Goal: Task Accomplishment & Management: Use online tool/utility

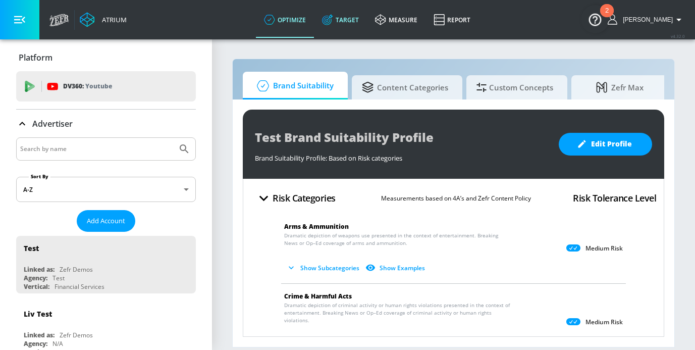
click at [361, 21] on link "Target" at bounding box center [340, 20] width 53 height 36
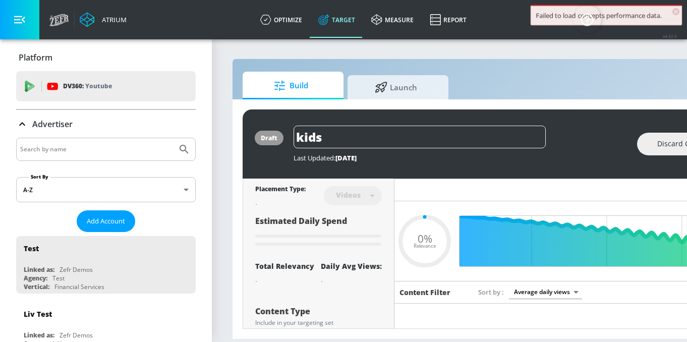
type input "0.05"
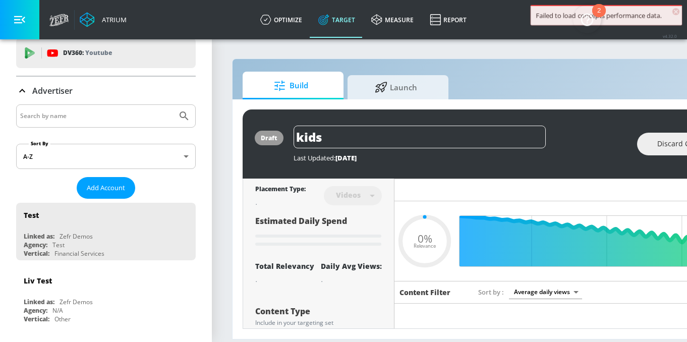
scroll to position [35, 0]
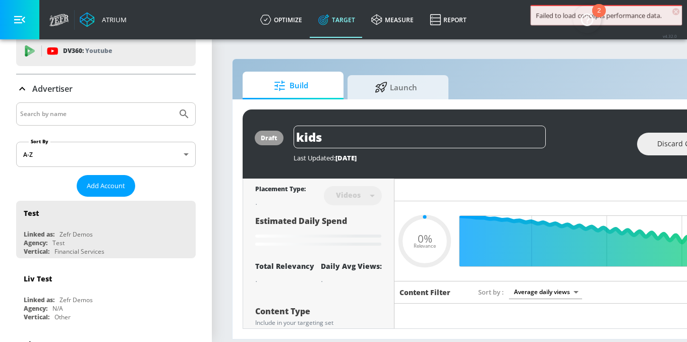
click at [75, 111] on input "Search by name" at bounding box center [96, 113] width 153 height 13
type input "Genera"
type input "0.89"
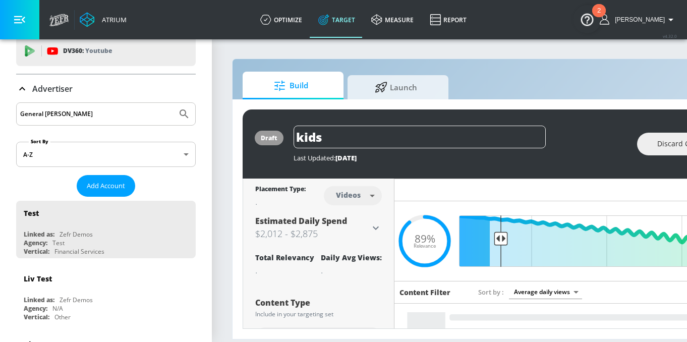
type input "General Mills"
click at [173, 103] on button "Submit Search" at bounding box center [184, 114] width 22 height 22
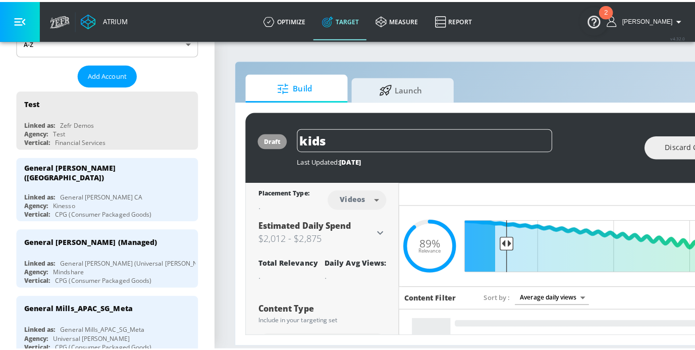
scroll to position [169, 0]
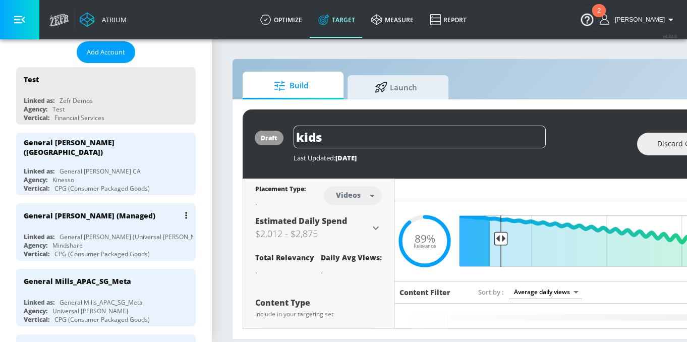
click at [101, 211] on div "General [PERSON_NAME] (Managed)" at bounding box center [90, 216] width 132 height 10
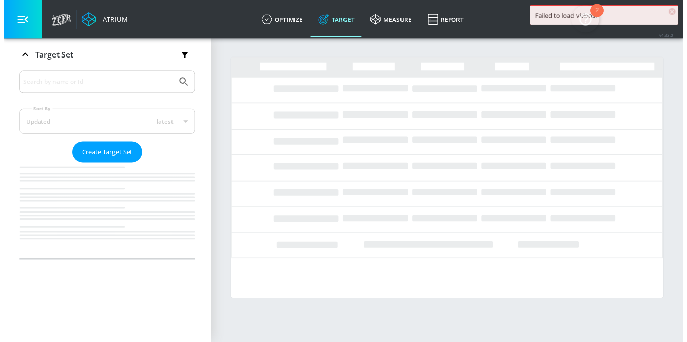
scroll to position [164, 0]
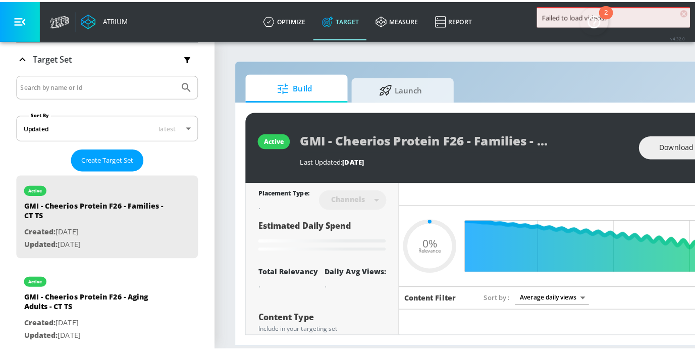
scroll to position [169, 0]
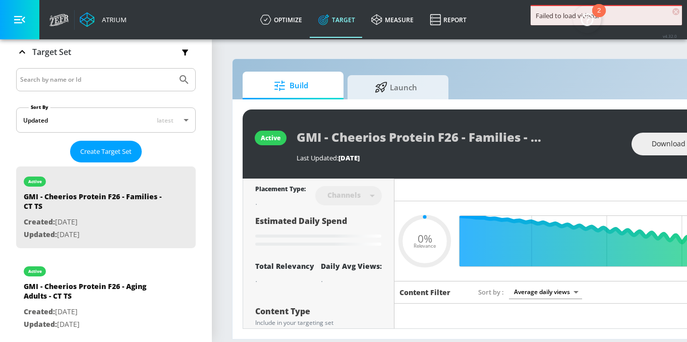
type input "0.05"
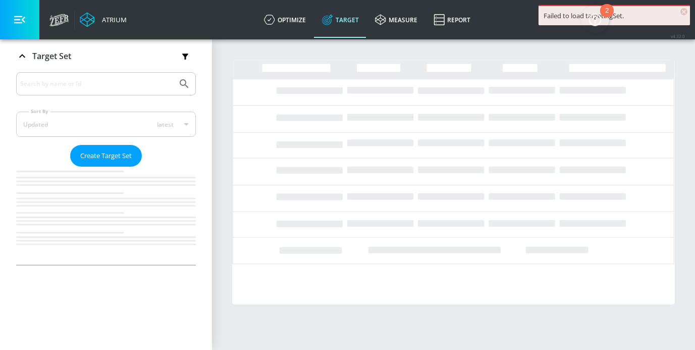
scroll to position [164, 0]
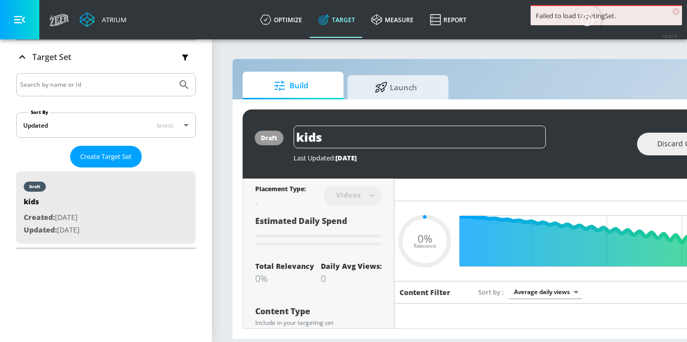
type input "0.05"
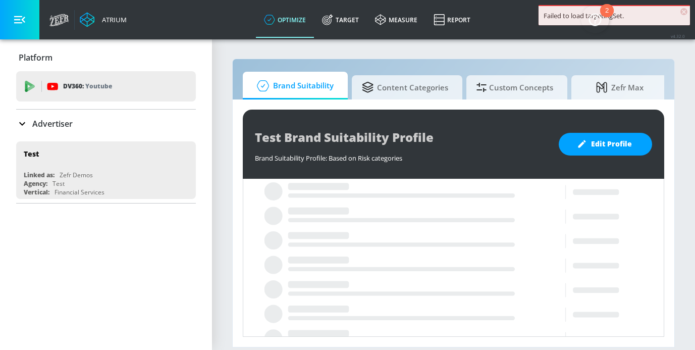
click at [67, 121] on p "Advertiser" at bounding box center [52, 123] width 40 height 11
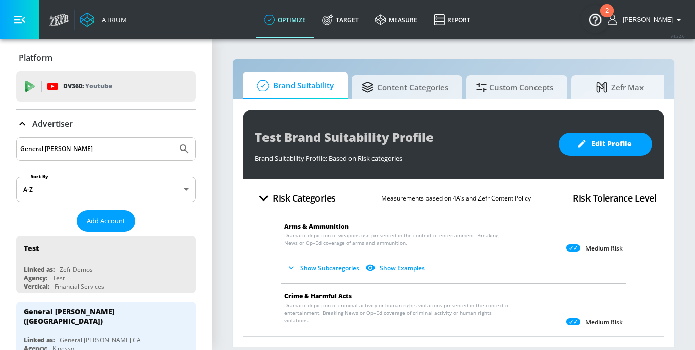
click at [89, 143] on input "General Mills" at bounding box center [96, 148] width 153 height 13
click at [173, 138] on button "Submit Search" at bounding box center [184, 149] width 22 height 22
click at [85, 145] on input "General Mills" at bounding box center [96, 148] width 153 height 13
click at [173, 138] on button "Submit Search" at bounding box center [184, 149] width 22 height 22
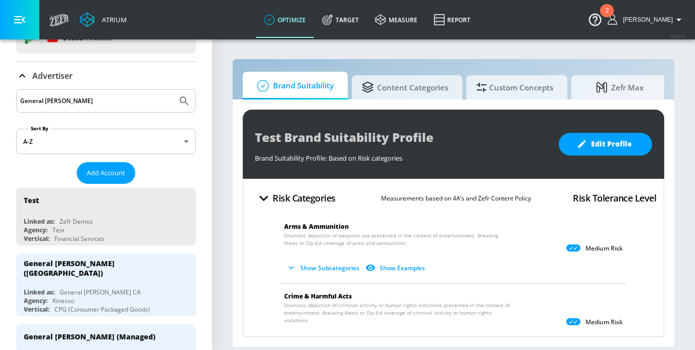
scroll to position [107, 0]
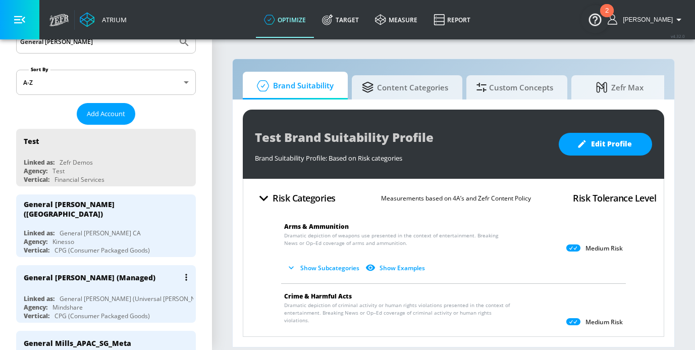
click at [95, 294] on div "General [PERSON_NAME] (Universal [PERSON_NAME])" at bounding box center [136, 298] width 153 height 9
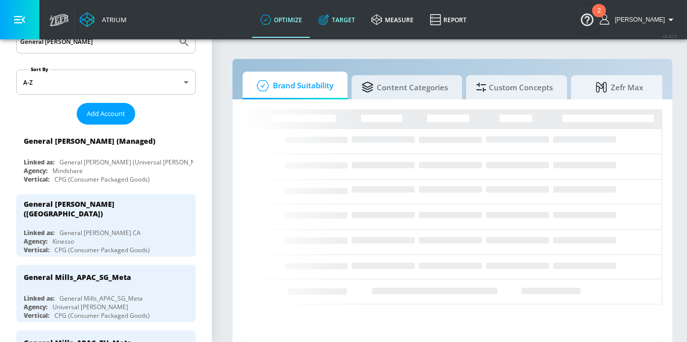
click at [359, 17] on link "Target" at bounding box center [336, 20] width 53 height 36
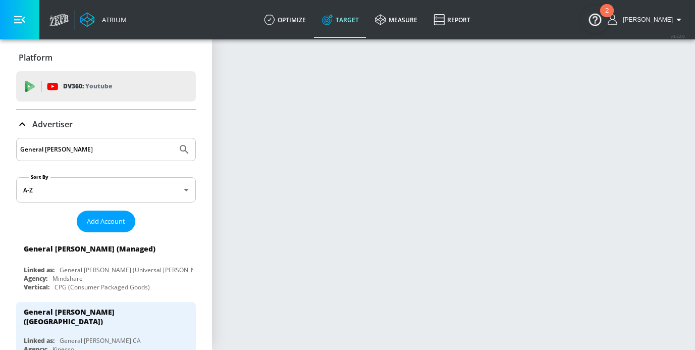
click at [61, 115] on div "Advertiser" at bounding box center [106, 124] width 180 height 28
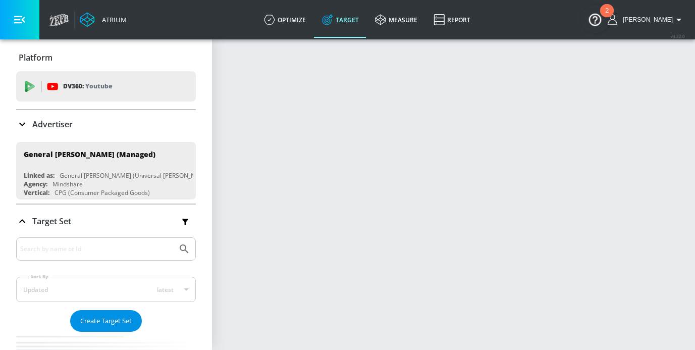
click at [108, 315] on span "Create Target Set" at bounding box center [105, 321] width 51 height 12
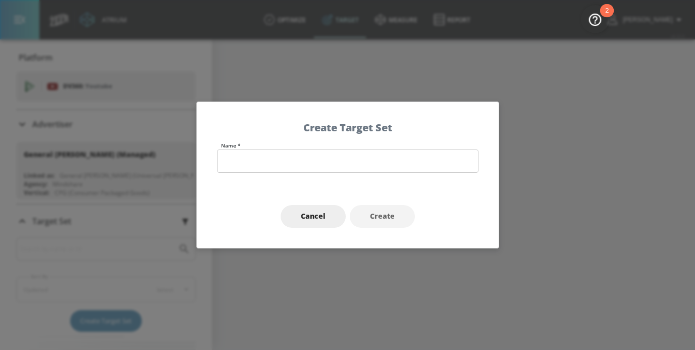
click at [265, 173] on div "Name *" at bounding box center [348, 164] width 302 height 42
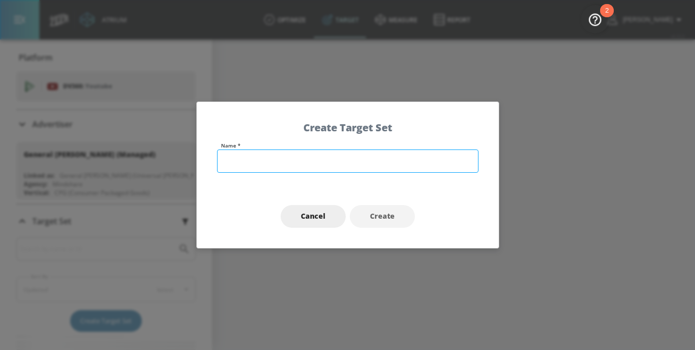
click at [265, 173] on input "text" at bounding box center [347, 160] width 261 height 23
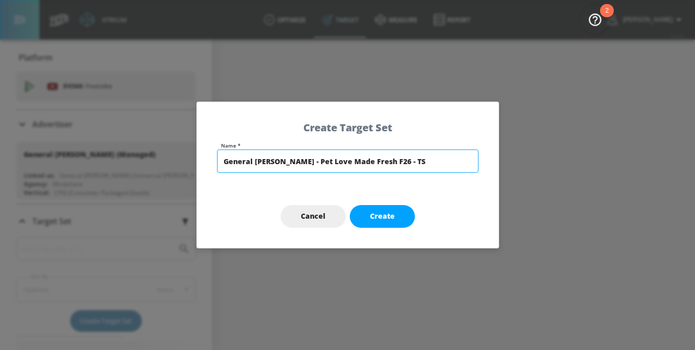
drag, startPoint x: 397, startPoint y: 161, endPoint x: 194, endPoint y: 157, distance: 202.8
click at [194, 157] on div "Create Target Set Name * General Mills - Pet Love Made Fresh F26 - TS Cancel Cr…" at bounding box center [347, 175] width 695 height 350
type input "General [PERSON_NAME] - Pet Love Made Fresh F26 - TS"
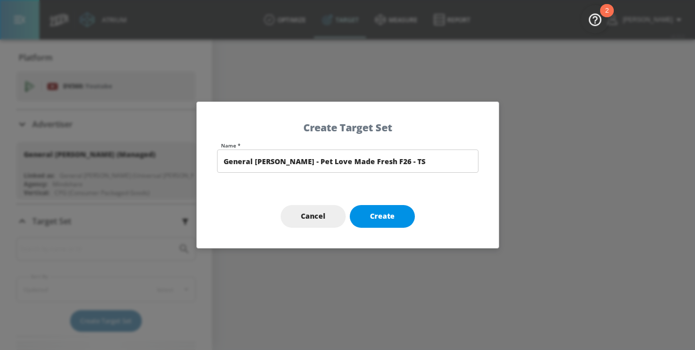
click at [390, 222] on button "Create" at bounding box center [382, 216] width 65 height 23
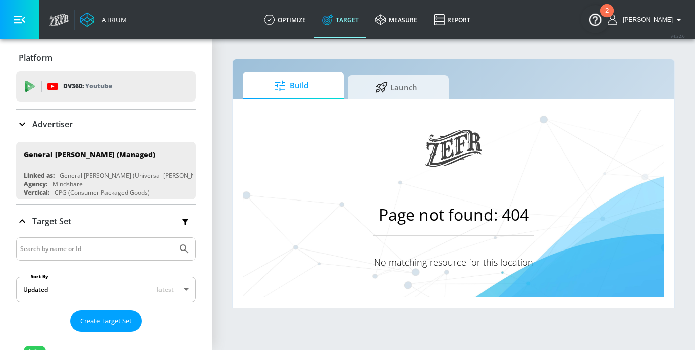
click at [47, 244] on input "Search by name or Id" at bounding box center [96, 248] width 153 height 13
type input "Pet"
click at [173, 238] on button "Submit Search" at bounding box center [184, 249] width 22 height 22
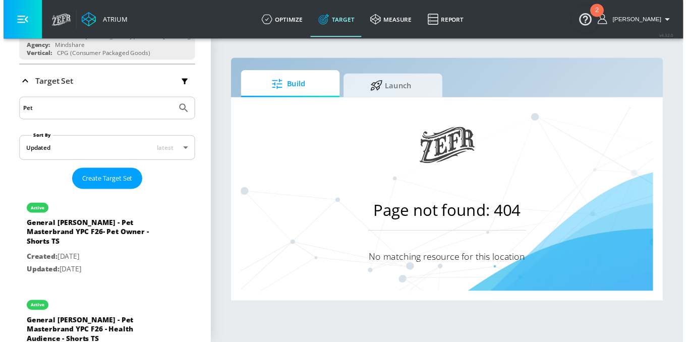
scroll to position [27, 0]
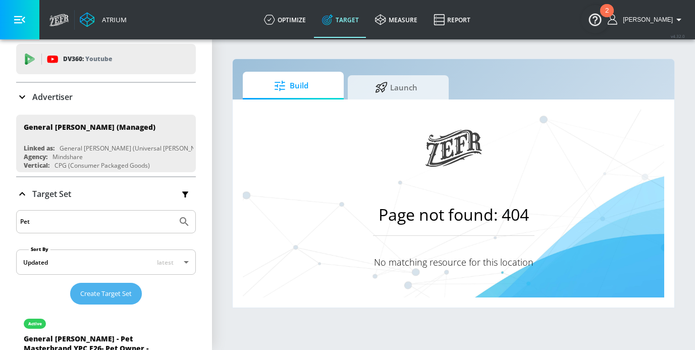
click at [95, 302] on button "Create Target Set" at bounding box center [106, 294] width 72 height 22
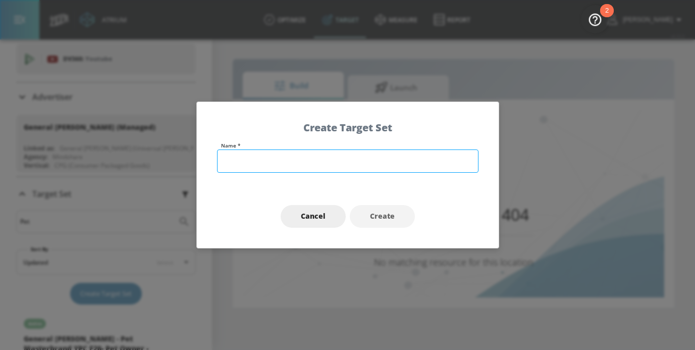
click at [270, 159] on input "text" at bounding box center [347, 160] width 261 height 23
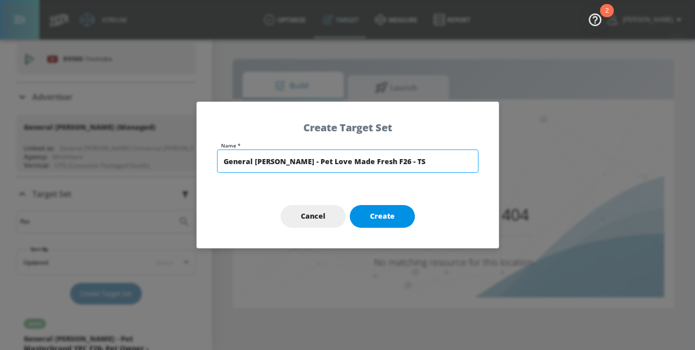
type input "General [PERSON_NAME] - Pet Love Made Fresh F26 - TS"
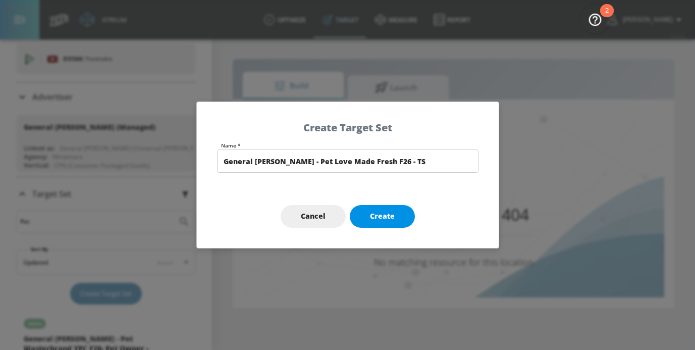
click at [399, 208] on button "Create" at bounding box center [382, 216] width 65 height 23
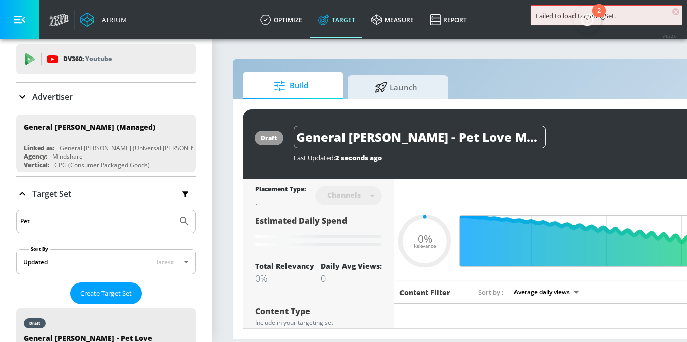
click at [679, 12] on span "×" at bounding box center [675, 11] width 7 height 7
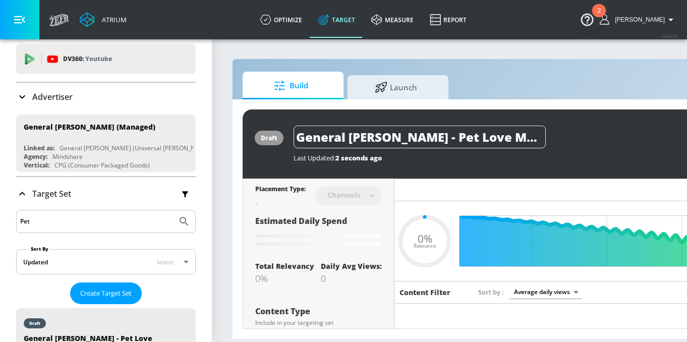
click at [638, 114] on div "draft General Mills - Pet Love Made Fresh F26 - TS Last Updated: 2 seconds ago …" at bounding box center [531, 143] width 576 height 69
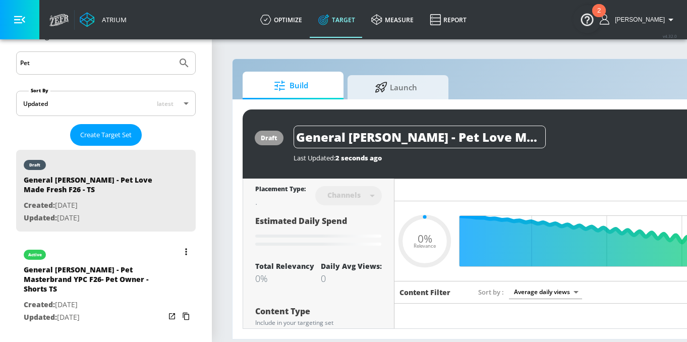
scroll to position [225, 0]
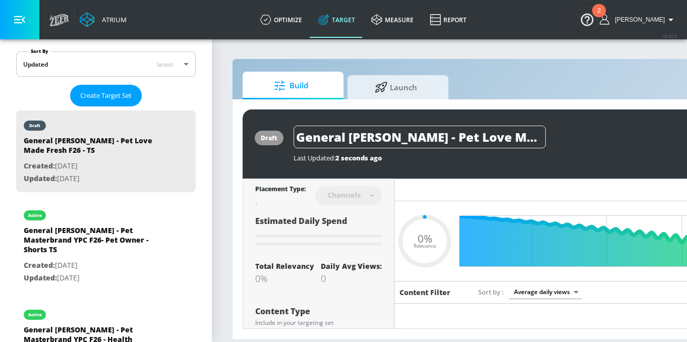
click at [559, 81] on div "Build Launch" at bounding box center [531, 86] width 576 height 28
type input "0.6"
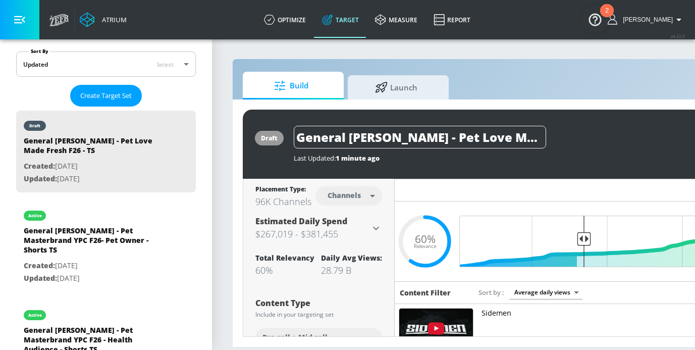
click at [349, 190] on body "Atrium optimize Target measure Report optimize Target measure Report v 4.32.0 E…" at bounding box center [347, 175] width 695 height 350
click at [346, 228] on li "Videos" at bounding box center [348, 234] width 52 height 17
type input "videos"
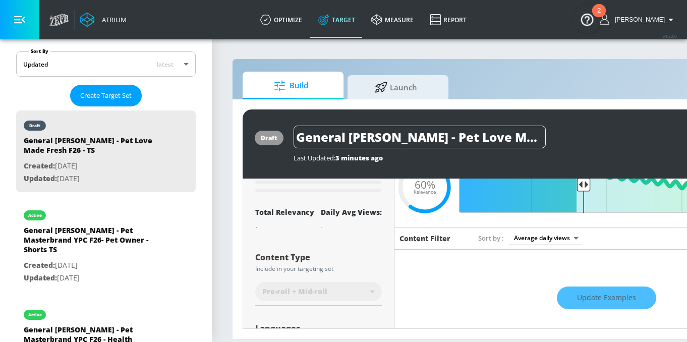
scroll to position [193, 0]
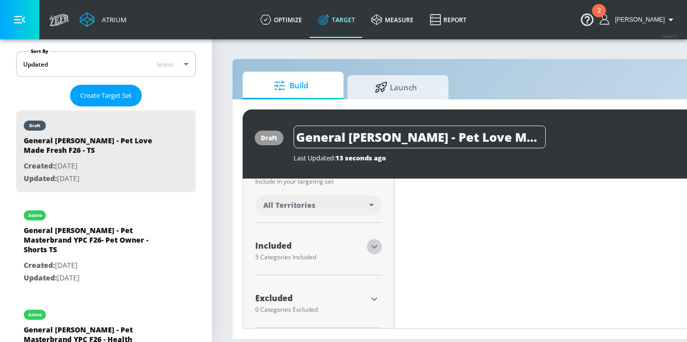
click at [374, 244] on icon "button" at bounding box center [374, 247] width 12 height 12
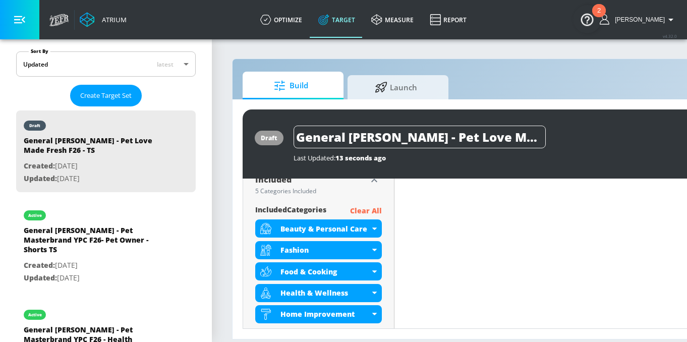
scroll to position [347, 0]
click at [334, 231] on div "Beauty & Personal Care" at bounding box center [324, 228] width 89 height 10
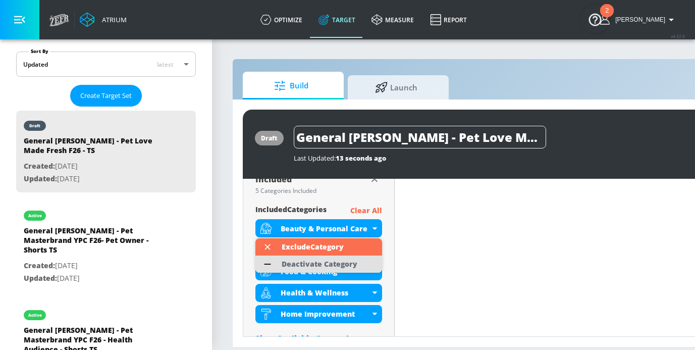
click at [318, 263] on div "Deactivate Category" at bounding box center [319, 263] width 76 height 7
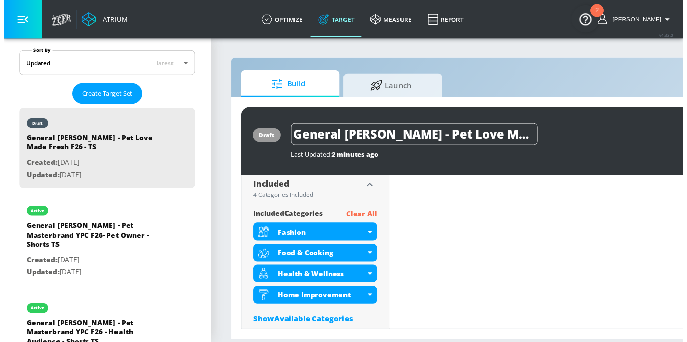
scroll to position [355, 0]
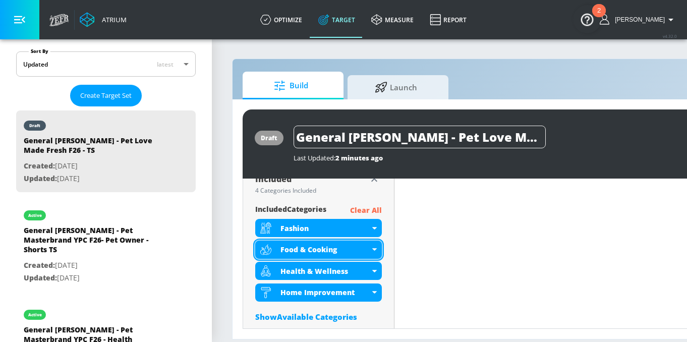
click at [324, 242] on div "Food & Cooking" at bounding box center [318, 250] width 127 height 18
click at [325, 230] on div "Fashion" at bounding box center [324, 228] width 89 height 10
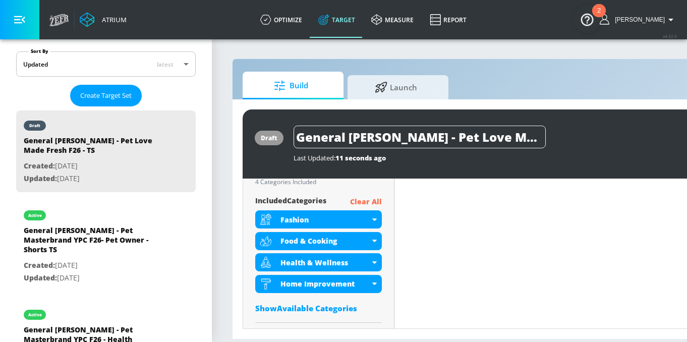
scroll to position [347, 0]
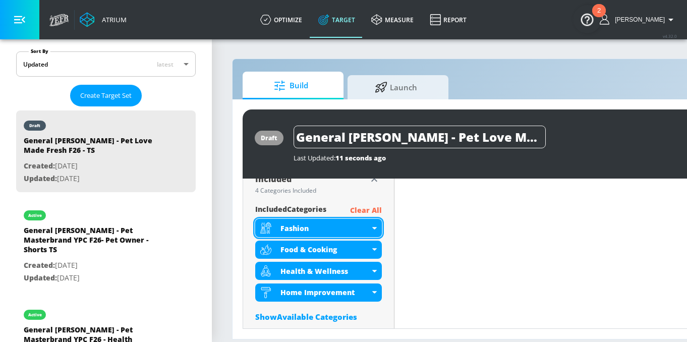
click at [345, 228] on div "Fashion" at bounding box center [324, 228] width 89 height 10
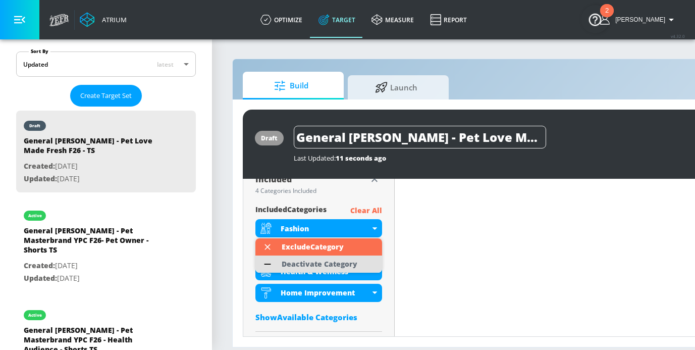
click at [328, 263] on div "Deactivate Category" at bounding box center [319, 263] width 76 height 7
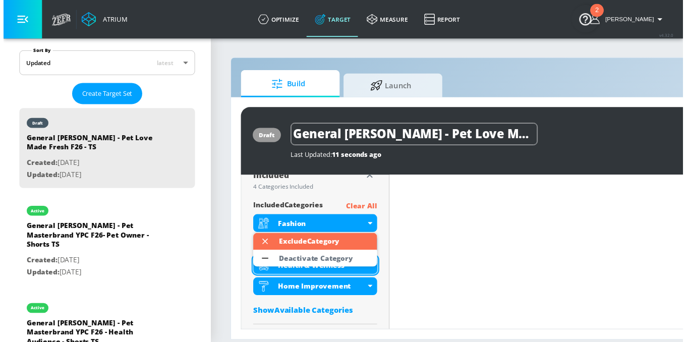
scroll to position [355, 0]
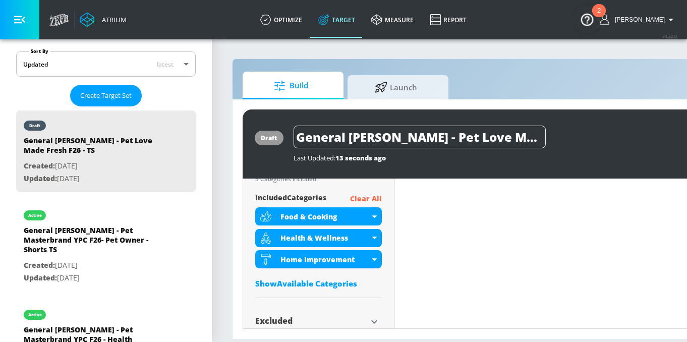
click at [347, 283] on div "Show Available Categories" at bounding box center [318, 283] width 127 height 10
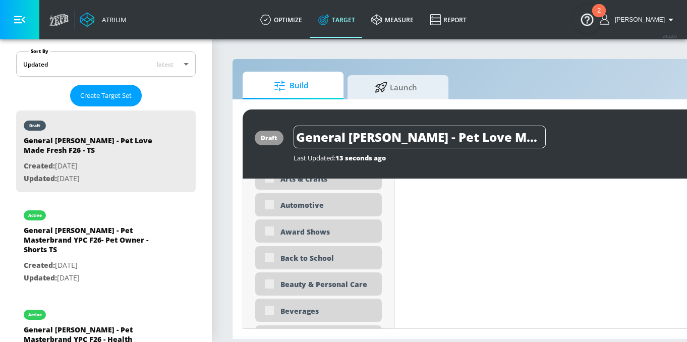
scroll to position [599, 0]
click at [340, 204] on div "Automotive" at bounding box center [327, 205] width 94 height 10
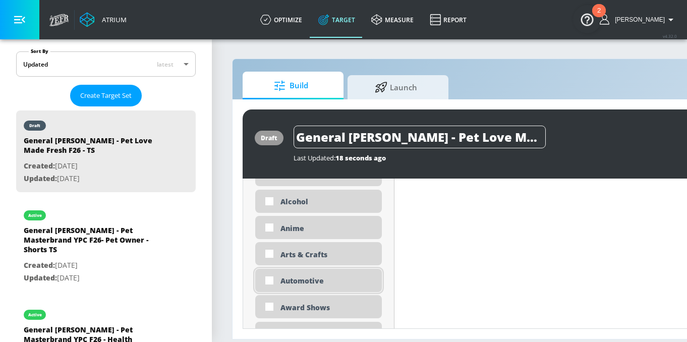
scroll to position [513, 0]
click at [336, 287] on div "Automotive" at bounding box center [318, 281] width 127 height 23
checkbox input "true"
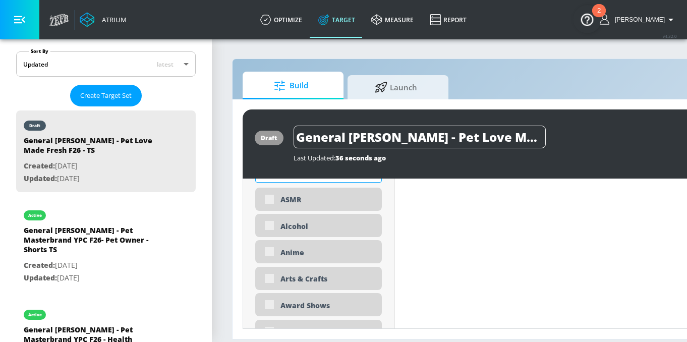
scroll to position [458, 0]
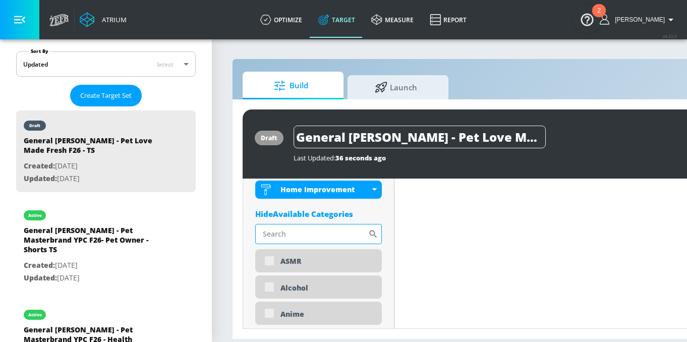
click at [322, 236] on input "Sort By" at bounding box center [311, 234] width 113 height 20
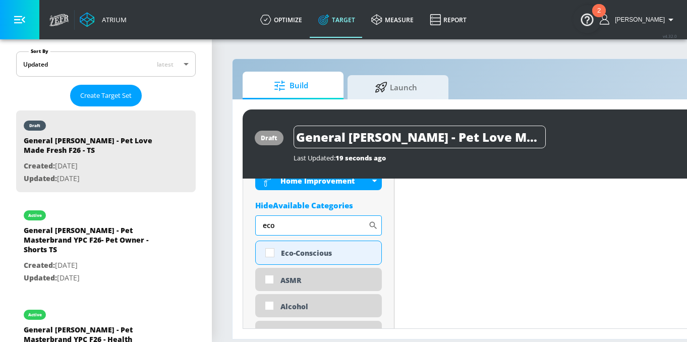
scroll to position [450, 0]
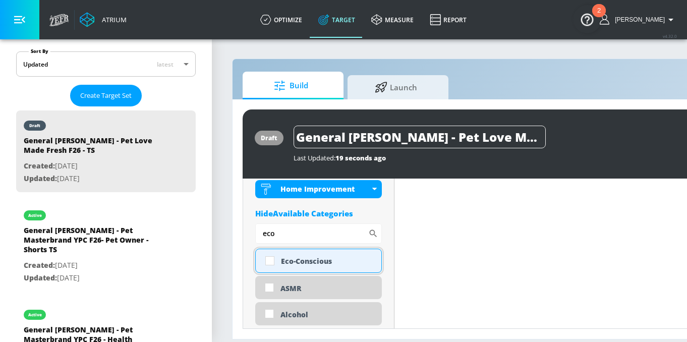
type input "eco"
click at [340, 256] on div "Eco-Conscious" at bounding box center [318, 261] width 127 height 24
checkbox input "true"
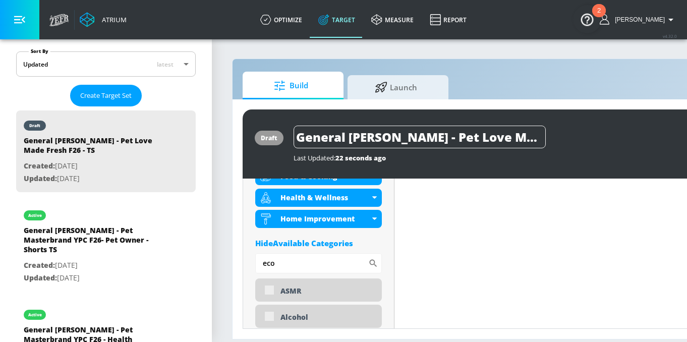
scroll to position [458, 0]
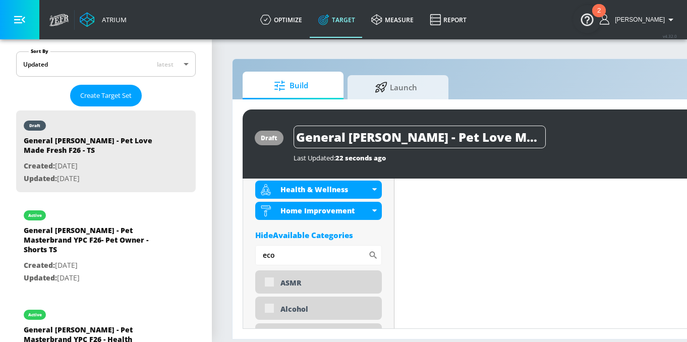
drag, startPoint x: 301, startPoint y: 261, endPoint x: 248, endPoint y: 259, distance: 53.0
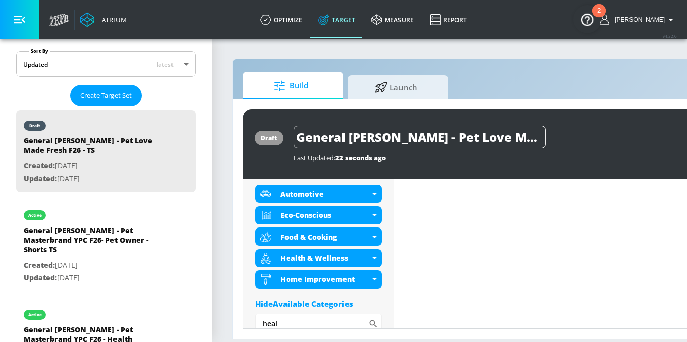
scroll to position [469, 0]
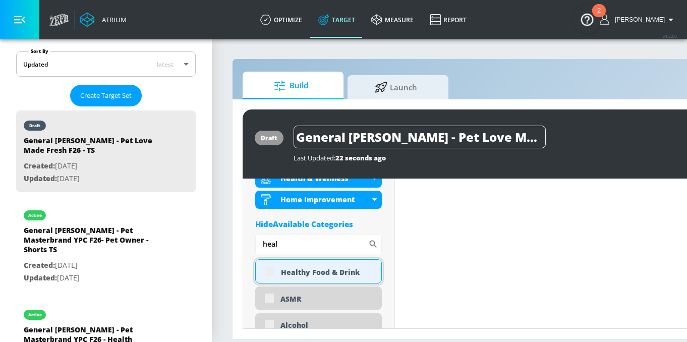
type input "heal"
click at [347, 267] on div "Healthy Food & Drink" at bounding box center [327, 272] width 93 height 10
click at [345, 267] on div "Healthy Food & Drink" at bounding box center [327, 272] width 93 height 10
click at [352, 267] on div "Healthy Food & Drink" at bounding box center [327, 272] width 93 height 10
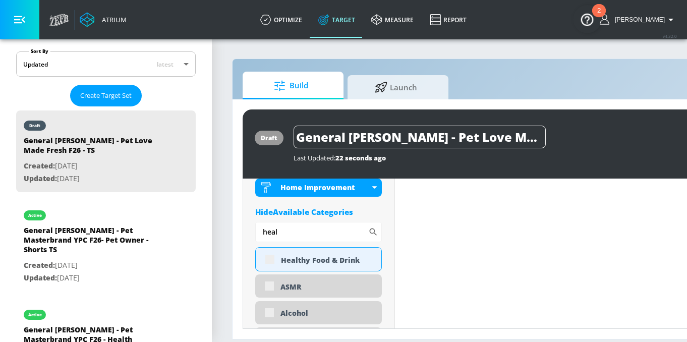
scroll to position [473, 0]
click at [317, 261] on div "Healthy Food & Drink" at bounding box center [318, 259] width 127 height 24
checkbox input "true"
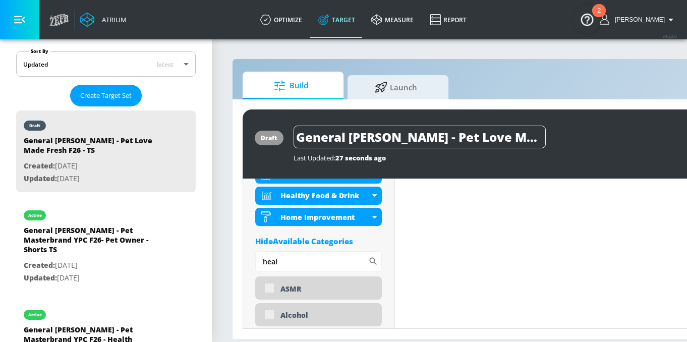
scroll to position [481, 0]
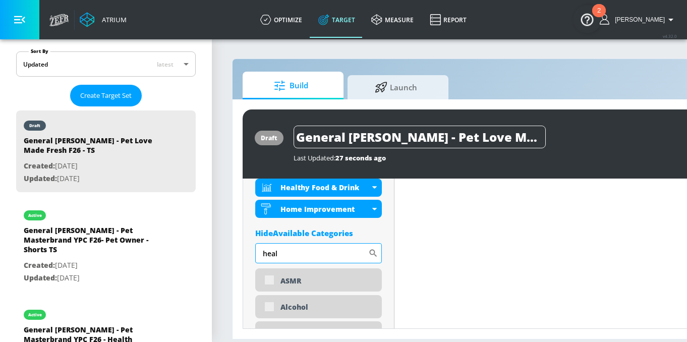
click at [328, 251] on input "heal" at bounding box center [311, 253] width 113 height 20
drag, startPoint x: 248, startPoint y: 249, endPoint x: 234, endPoint y: 248, distance: 14.2
click at [234, 249] on div "draft General Mills - Pet Love Made Fresh F26 - TS Last Updated: 27 seconds ago…" at bounding box center [531, 219] width 596 height 240
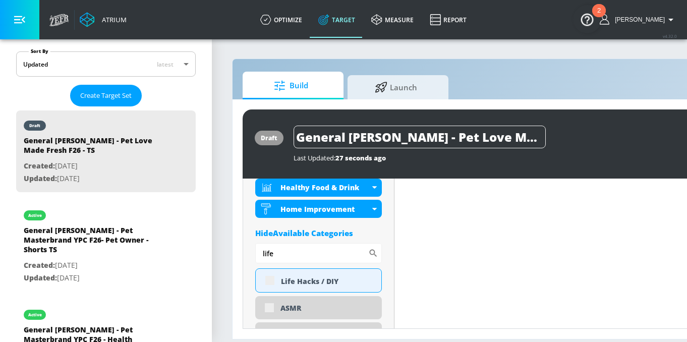
type input "life"
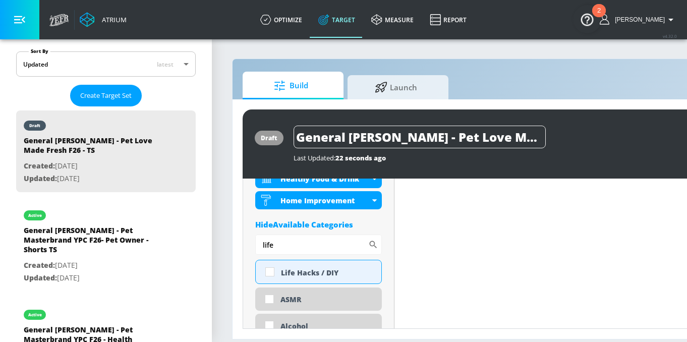
scroll to position [473, 0]
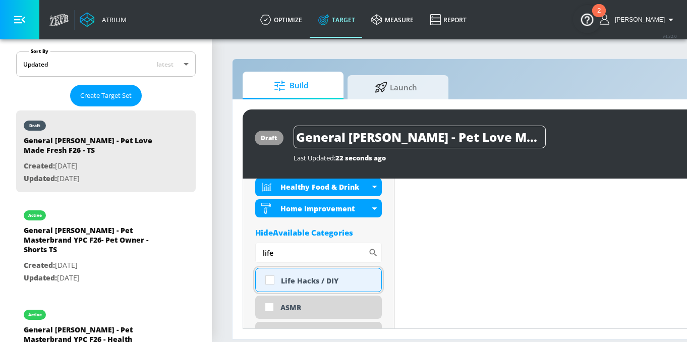
click at [308, 276] on div "Life Hacks / DIY" at bounding box center [327, 281] width 93 height 10
checkbox input "true"
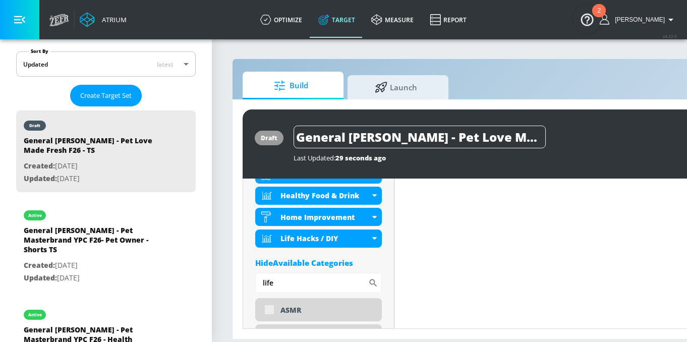
scroll to position [481, 0]
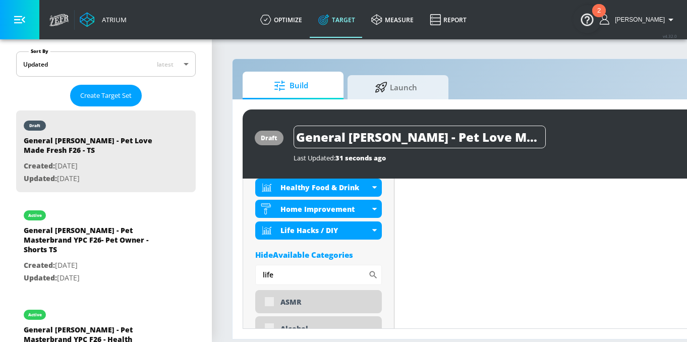
drag, startPoint x: 284, startPoint y: 268, endPoint x: 246, endPoint y: 267, distance: 38.3
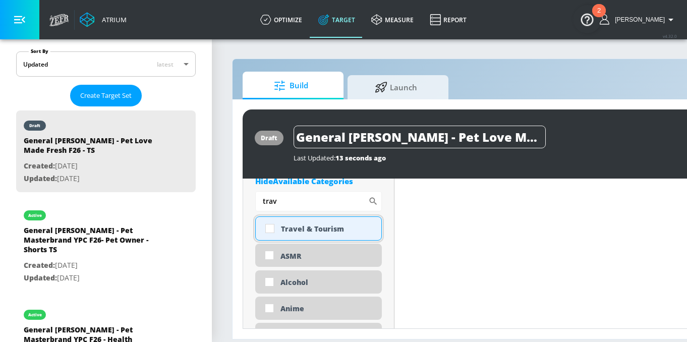
scroll to position [538, 0]
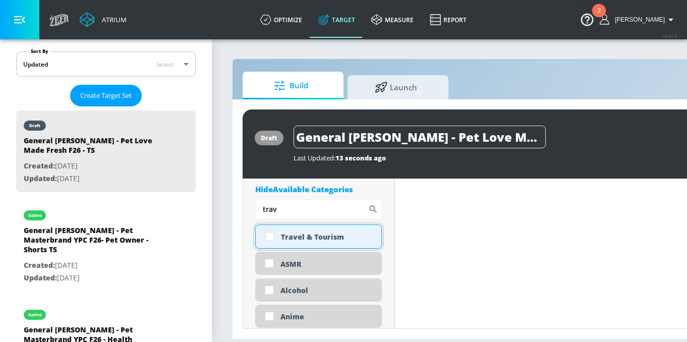
type input "trav"
click at [319, 232] on div "Travel & Tourism" at bounding box center [327, 237] width 93 height 10
checkbox input "true"
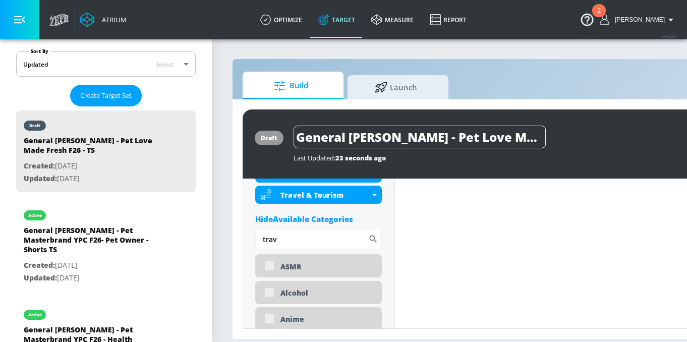
scroll to position [546, 0]
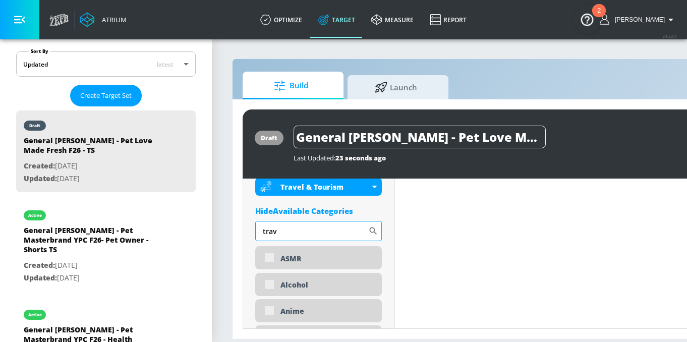
click at [318, 221] on input "trav" at bounding box center [311, 231] width 113 height 20
drag, startPoint x: 244, startPoint y: 209, endPoint x: 243, endPoint y: 196, distance: 13.6
click at [241, 208] on div "draft General Mills - Pet Love Made Fresh F26 - TS Last Updated: 26 seconds ago…" at bounding box center [531, 219] width 596 height 240
type input "bus"
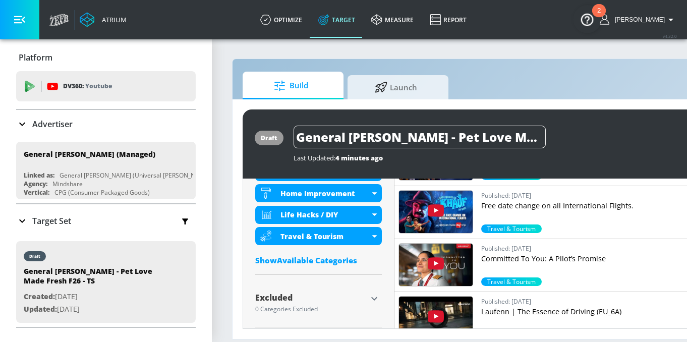
click at [348, 258] on div "Show Available Categories" at bounding box center [318, 260] width 127 height 10
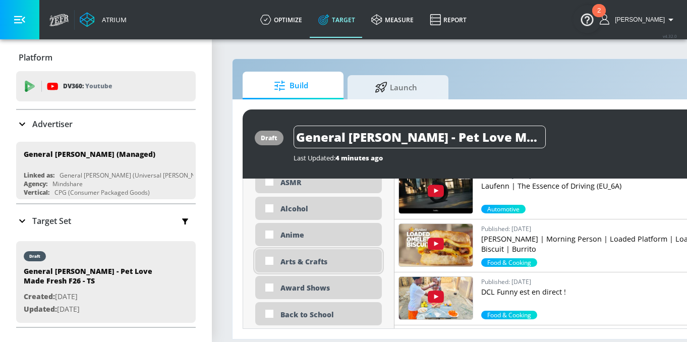
scroll to position [703, 0]
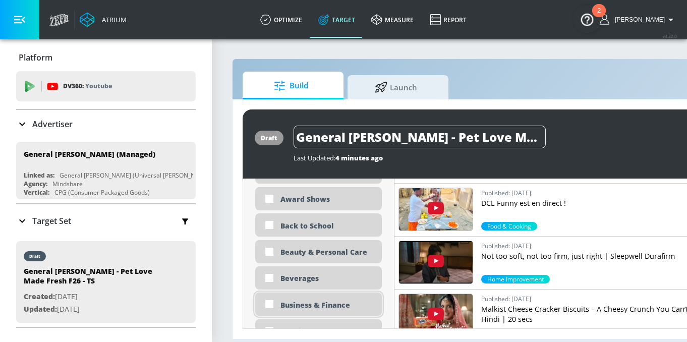
click at [343, 300] on div "Business & Finance" at bounding box center [327, 305] width 94 height 10
checkbox input "true"
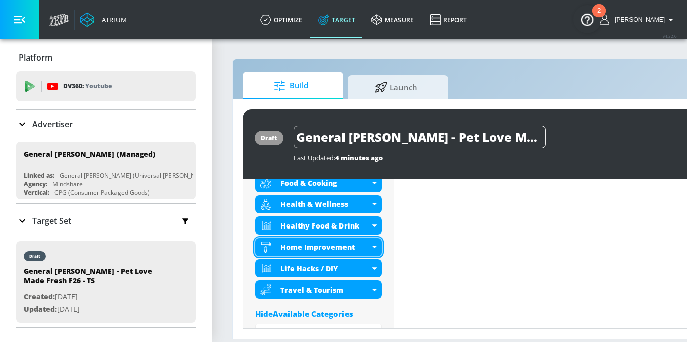
scroll to position [598, 0]
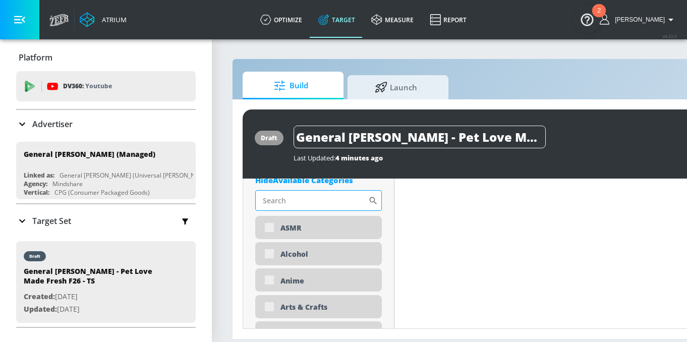
click at [314, 198] on input "Sort By" at bounding box center [311, 200] width 113 height 20
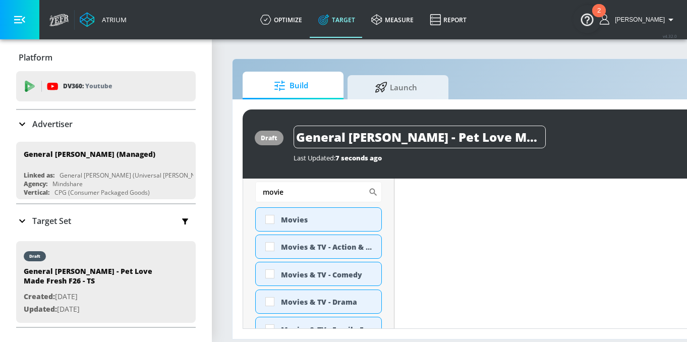
scroll to position [590, 0]
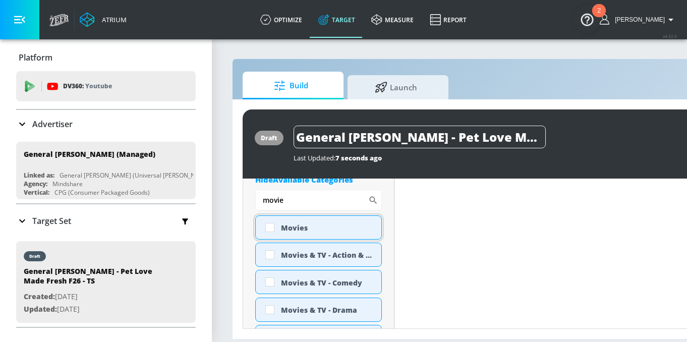
type input "movie"
click at [328, 224] on div "Movies" at bounding box center [327, 228] width 93 height 10
checkbox input "true"
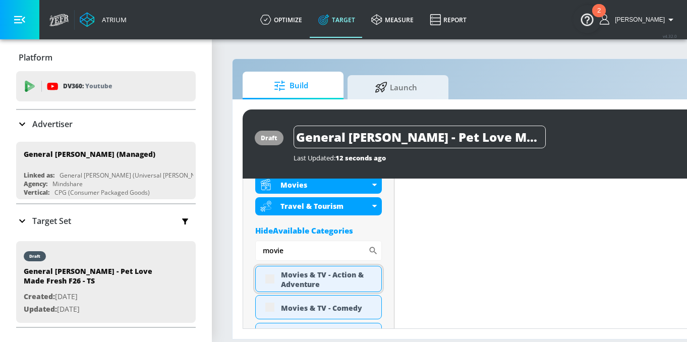
scroll to position [575, 0]
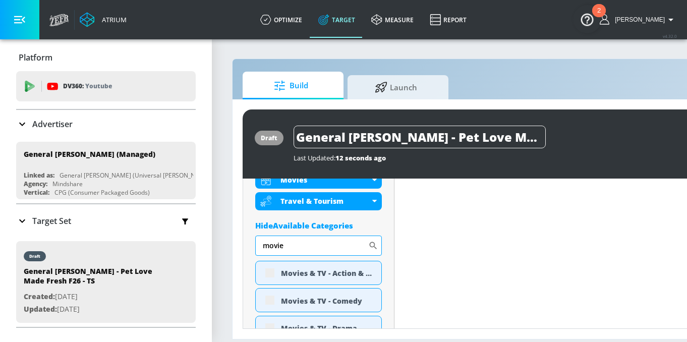
click at [302, 249] on input "movie" at bounding box center [311, 246] width 113 height 20
drag, startPoint x: 299, startPoint y: 248, endPoint x: 208, endPoint y: 233, distance: 92.1
click at [208, 233] on div "Atrium optimize Target measure Report optimize Target measure Report v 4.32.0 […" at bounding box center [343, 171] width 687 height 342
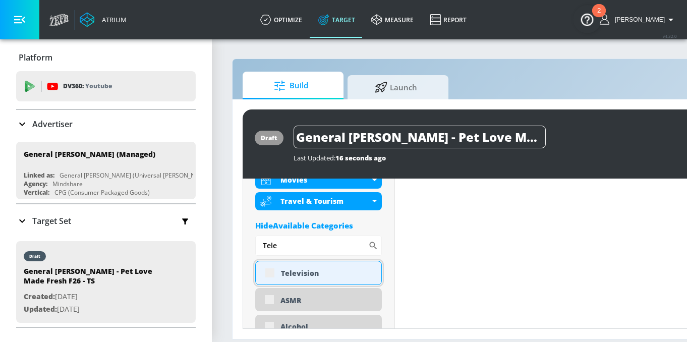
type input "Tele"
click at [353, 270] on div "Television" at bounding box center [327, 273] width 93 height 10
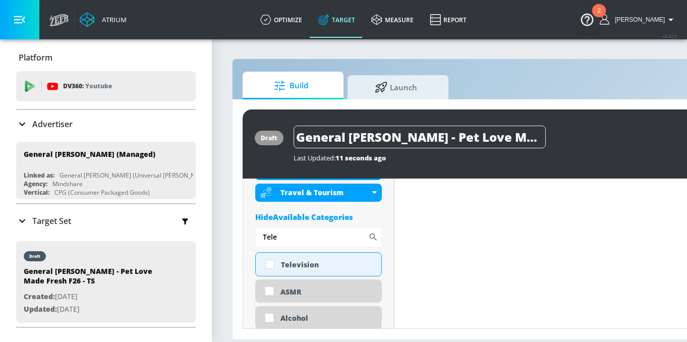
scroll to position [566, 0]
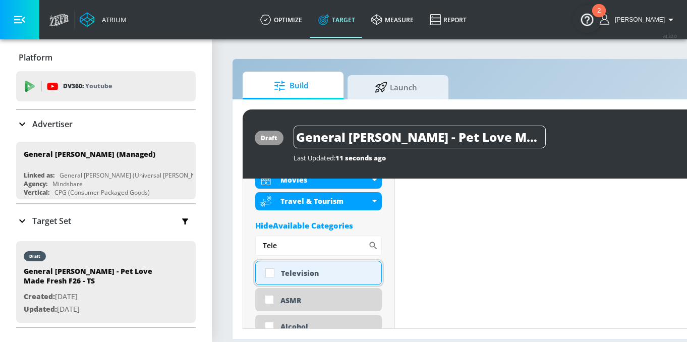
click at [310, 269] on div "Television" at bounding box center [327, 273] width 93 height 10
checkbox input "true"
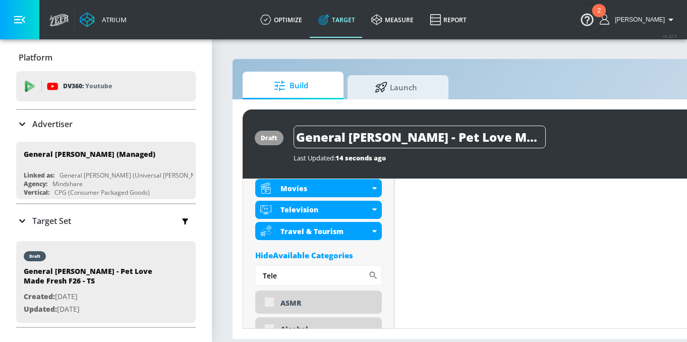
scroll to position [575, 0]
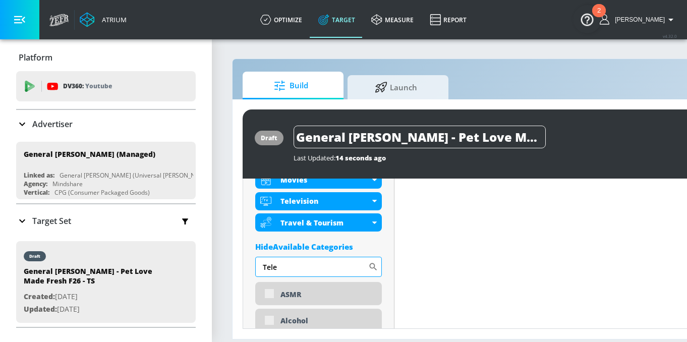
click at [332, 264] on input "Tele" at bounding box center [311, 267] width 113 height 20
drag, startPoint x: 324, startPoint y: 265, endPoint x: 221, endPoint y: 263, distance: 103.4
click at [221, 263] on section "Build Launch draft General [PERSON_NAME] - Pet Love Made Fresh F26 - TS Last Up…" at bounding box center [531, 190] width 638 height 304
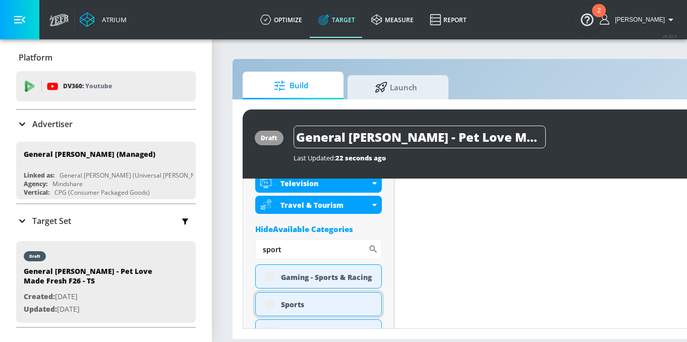
scroll to position [584, 0]
type input "sport"
click at [316, 298] on div "Sports" at bounding box center [318, 304] width 127 height 24
checkbox input "true"
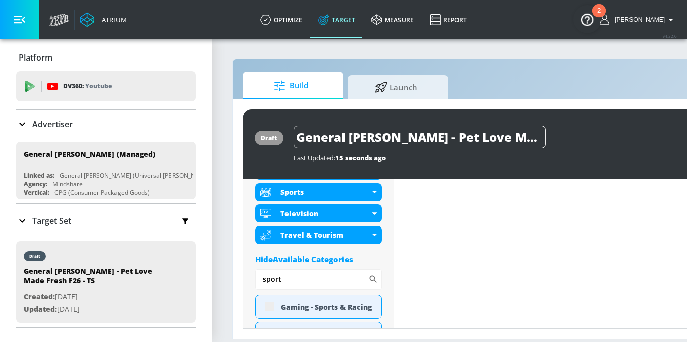
scroll to position [592, 0]
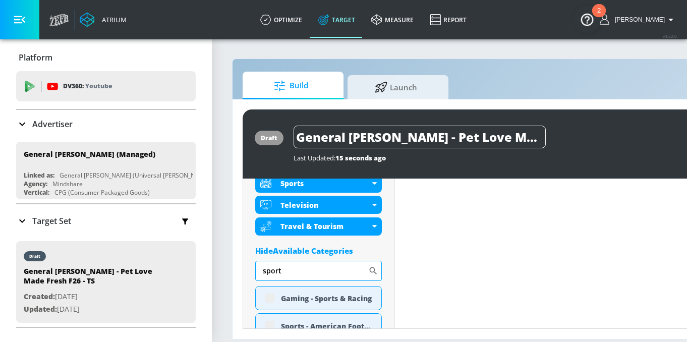
click at [325, 270] on input "sport" at bounding box center [311, 271] width 113 height 20
click at [207, 274] on div "Atrium optimize Target measure Report optimize Target measure Report v 4.32.0 […" at bounding box center [343, 171] width 687 height 342
paste input "Seasonal"
type input "Season"
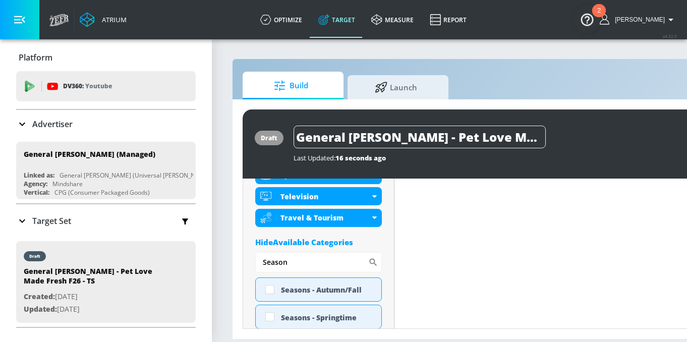
scroll to position [584, 0]
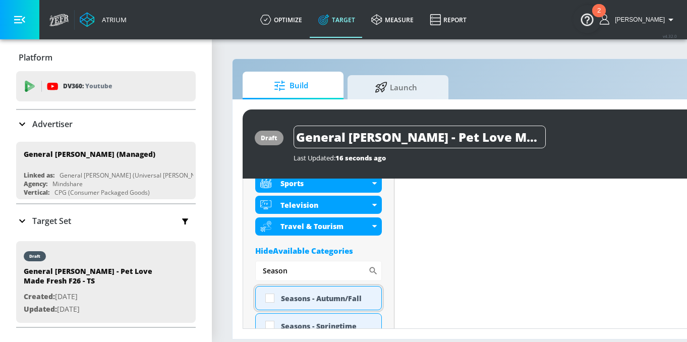
click at [297, 298] on div "Seasons - Autumn/Fall" at bounding box center [327, 299] width 93 height 10
checkbox input "true"
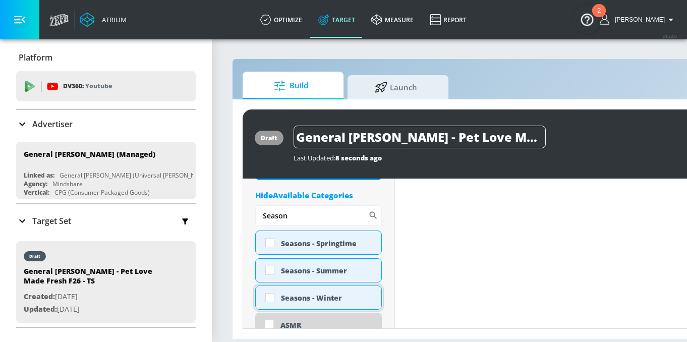
scroll to position [652, 0]
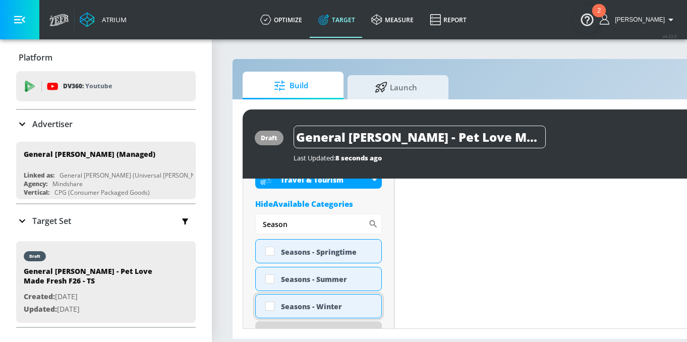
click at [332, 300] on div "Seasons - Winter" at bounding box center [318, 306] width 127 height 24
checkbox input "true"
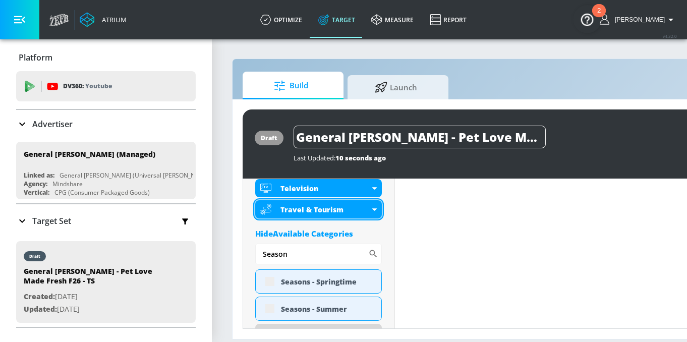
scroll to position [660, 0]
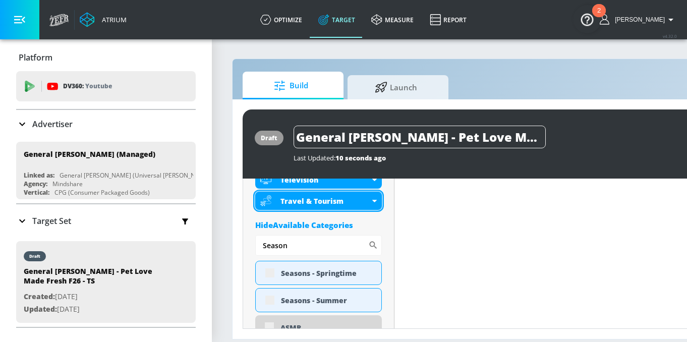
click at [346, 207] on div "Travel & Tourism" at bounding box center [318, 201] width 127 height 18
click at [345, 228] on div "Hide Available Categories" at bounding box center [318, 225] width 127 height 10
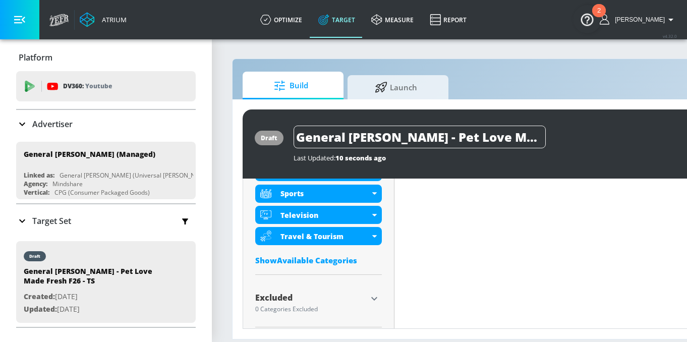
click at [317, 261] on div "Show Available Categories" at bounding box center [318, 260] width 127 height 10
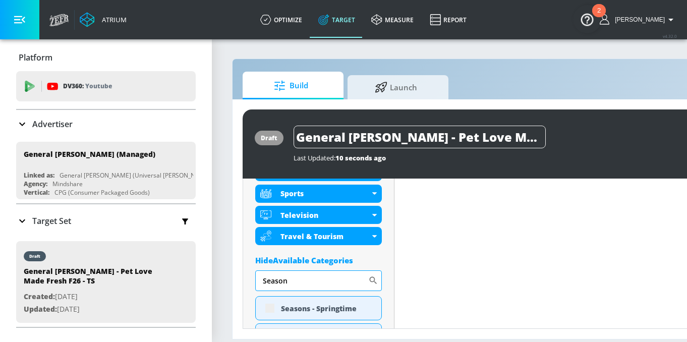
click at [327, 279] on input "Season" at bounding box center [311, 280] width 113 height 20
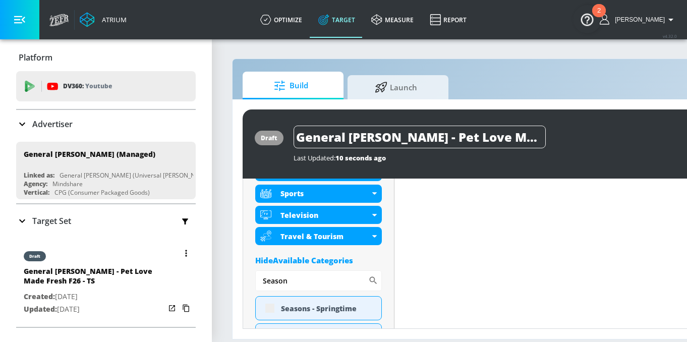
drag, startPoint x: 310, startPoint y: 281, endPoint x: 145, endPoint y: 280, distance: 165.0
click at [145, 280] on div "Atrium optimize Target measure Report optimize Target measure Report v 4.32.0 […" at bounding box center [343, 171] width 687 height 342
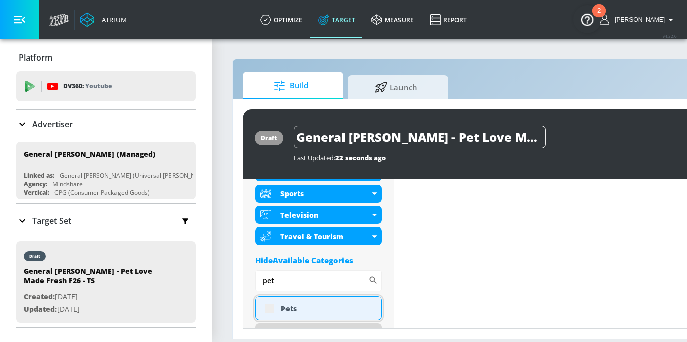
type input "pet"
click at [322, 307] on div "Pets" at bounding box center [327, 309] width 93 height 10
click at [316, 308] on div "Pets" at bounding box center [327, 309] width 93 height 10
checkbox input "true"
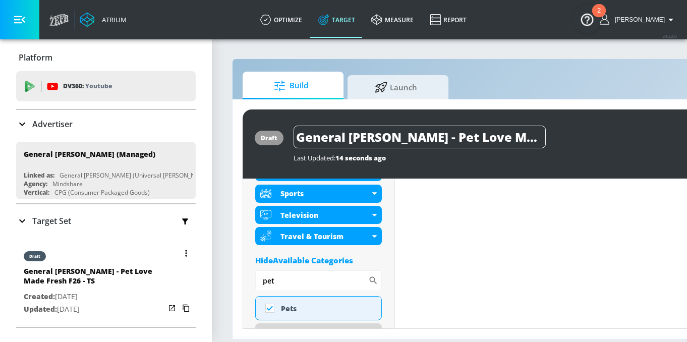
drag, startPoint x: 328, startPoint y: 283, endPoint x: 175, endPoint y: 275, distance: 153.6
click at [175, 275] on div "Atrium optimize Target measure Report optimize Target measure Report v 4.32.0 […" at bounding box center [343, 171] width 687 height 342
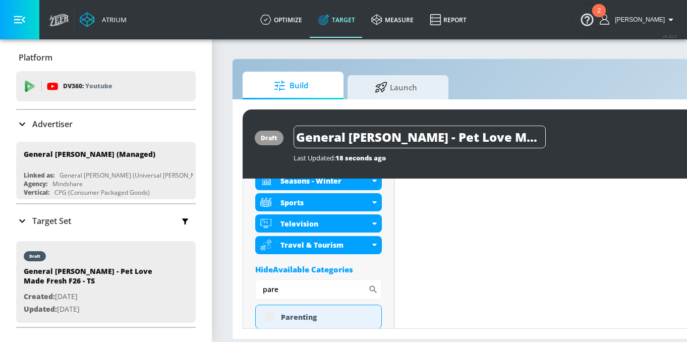
scroll to position [642, 0]
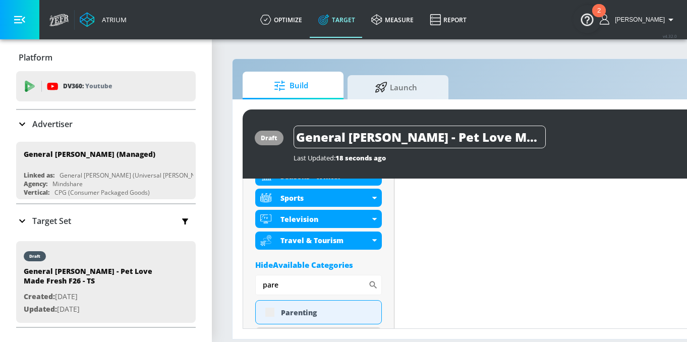
type input "pare"
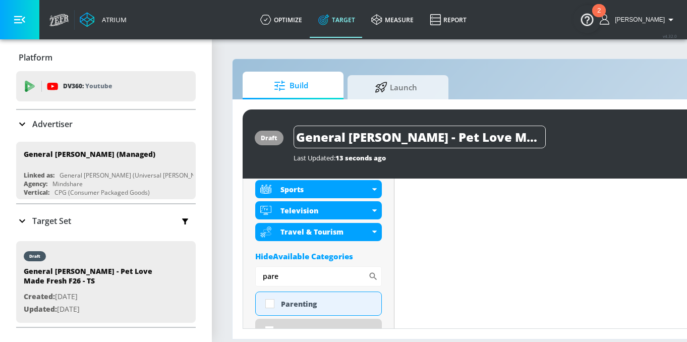
scroll to position [634, 0]
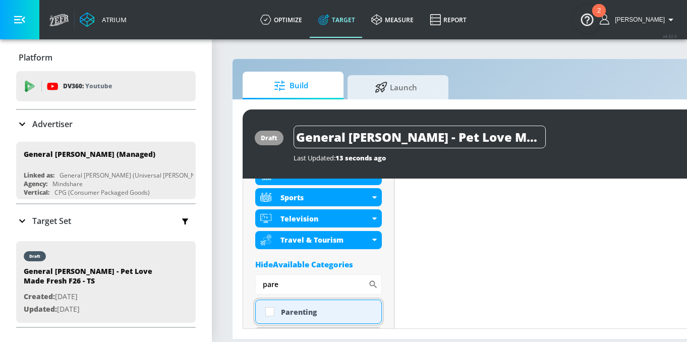
click at [294, 311] on div "Parenting" at bounding box center [327, 312] width 93 height 10
checkbox input "true"
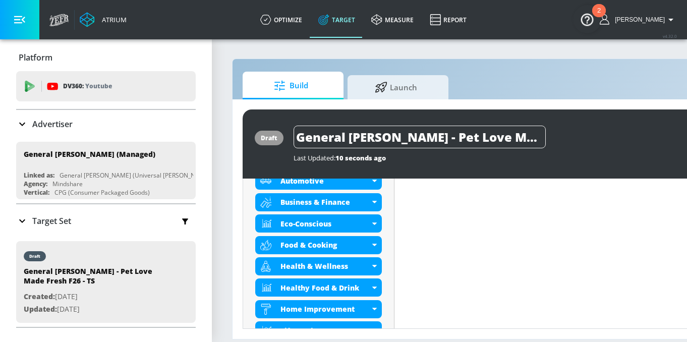
scroll to position [381, 0]
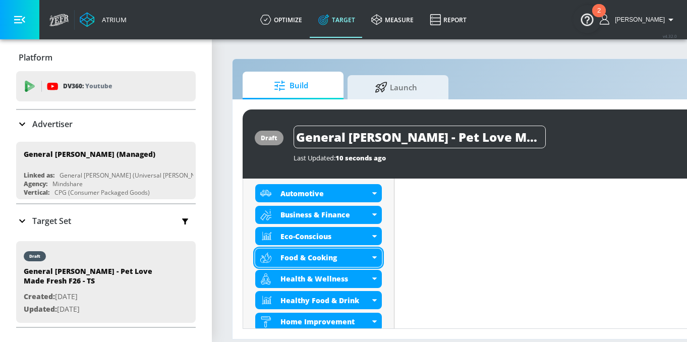
click at [331, 256] on div "Food & Cooking" at bounding box center [324, 258] width 89 height 10
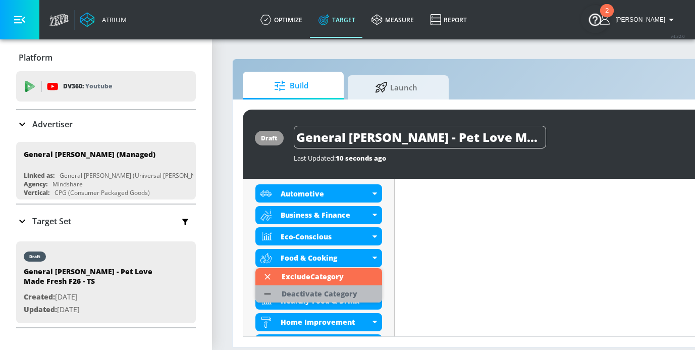
click at [322, 296] on div "Deactivate Category" at bounding box center [319, 293] width 76 height 7
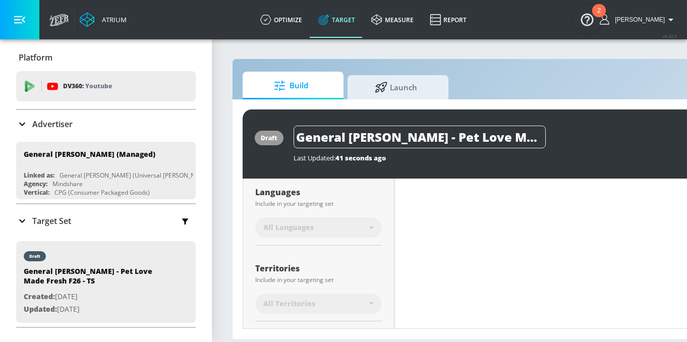
scroll to position [0, 0]
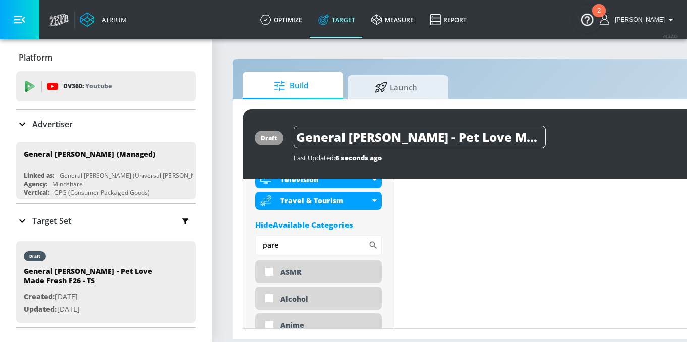
click at [342, 228] on div "Hide Available Categories" at bounding box center [318, 225] width 127 height 10
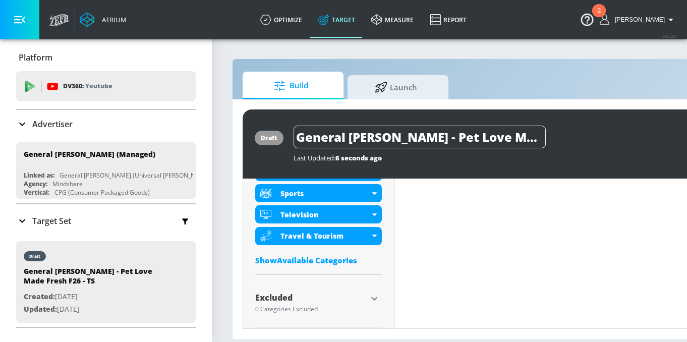
scroll to position [8, 0]
click at [369, 293] on icon "button" at bounding box center [374, 299] width 12 height 12
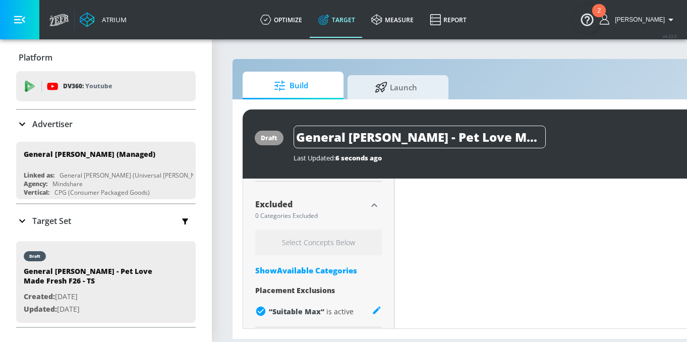
click at [326, 265] on div "Show Available Categories" at bounding box center [318, 270] width 127 height 10
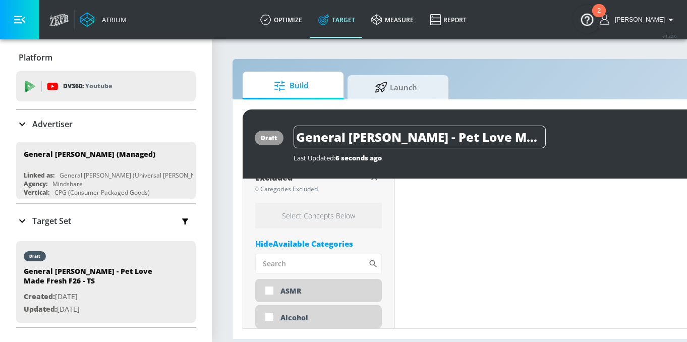
scroll to position [806, 0]
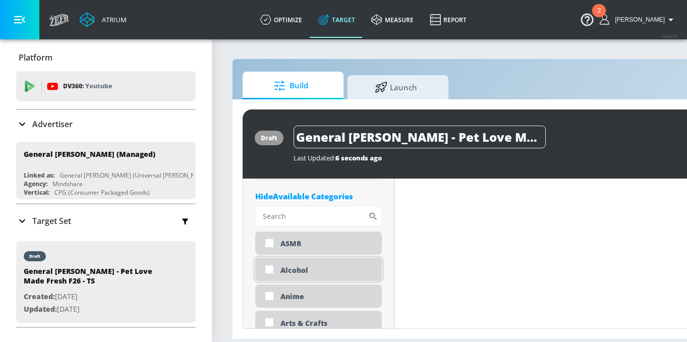
click at [316, 265] on div "Alcohol" at bounding box center [327, 270] width 94 height 10
checkbox input "true"
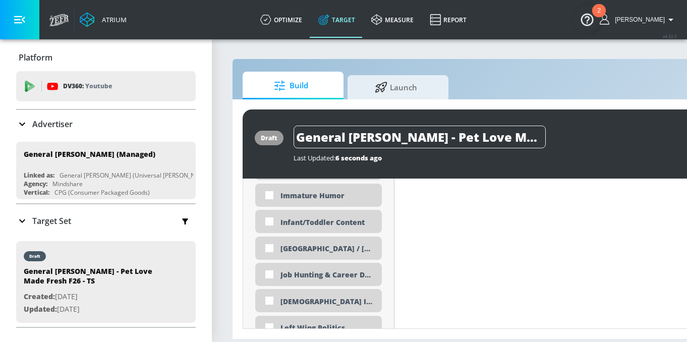
scroll to position [1962, 0]
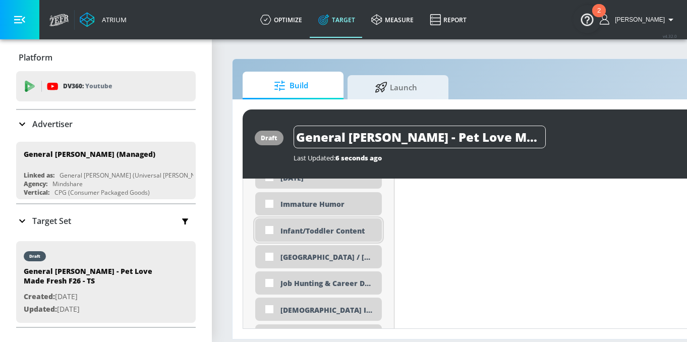
click at [366, 218] on div "Infant/Toddler Content" at bounding box center [318, 229] width 127 height 23
checkbox input "true"
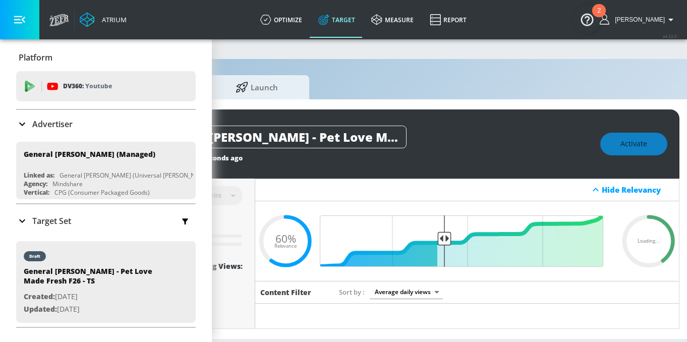
scroll to position [8, 149]
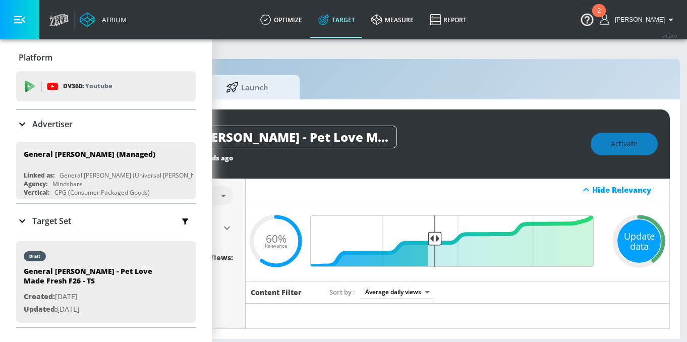
click at [654, 231] on div "Update data" at bounding box center [638, 240] width 43 height 43
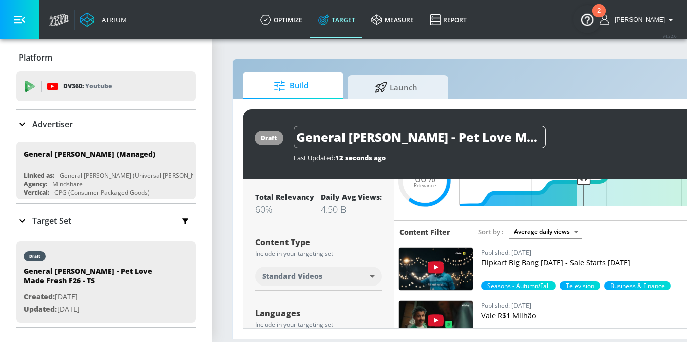
scroll to position [178, 0]
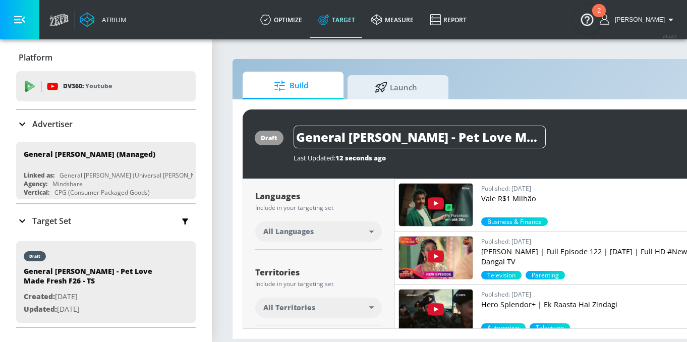
click at [334, 227] on div "All Languages" at bounding box center [316, 232] width 106 height 10
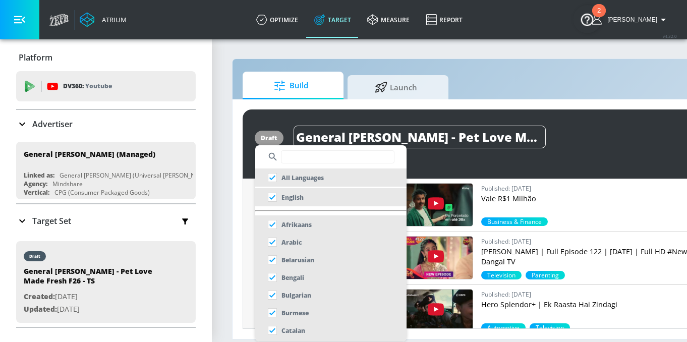
scroll to position [0, 0]
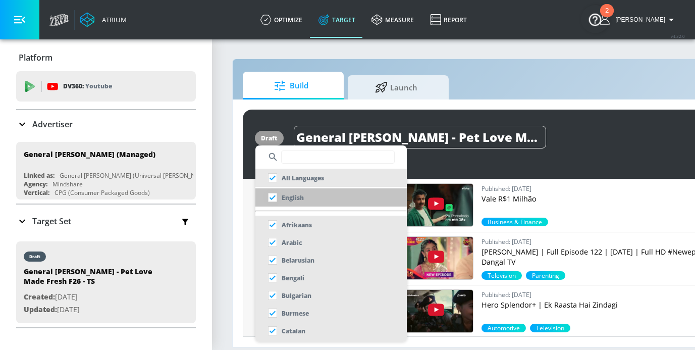
click at [275, 200] on input "checkbox" at bounding box center [272, 197] width 18 height 18
checkbox input "true"
checkbox input "false"
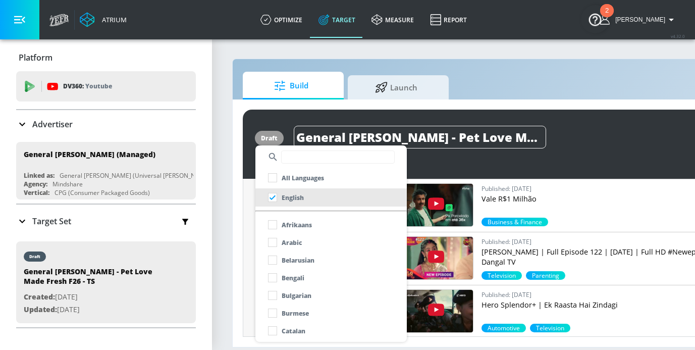
click at [250, 204] on div at bounding box center [347, 175] width 695 height 350
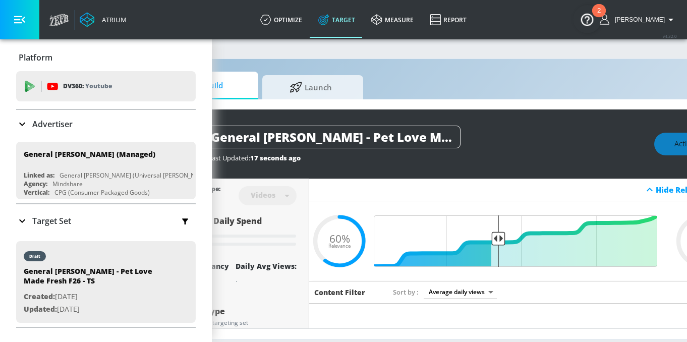
scroll to position [0, 170]
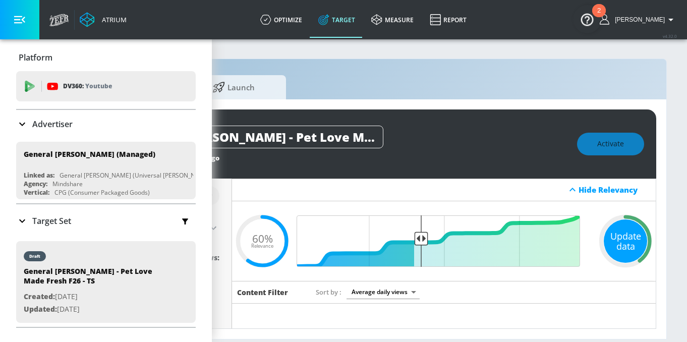
click at [619, 247] on div "Update data" at bounding box center [625, 240] width 43 height 43
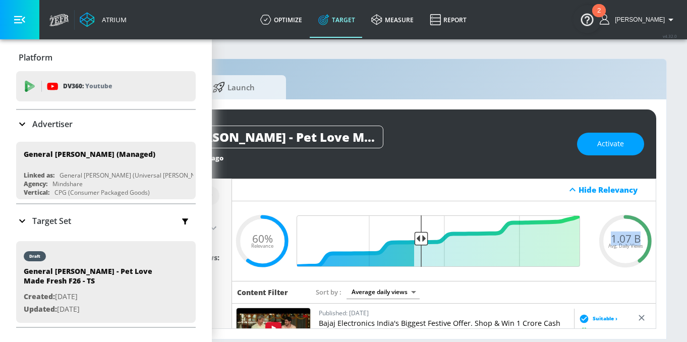
drag, startPoint x: 603, startPoint y: 238, endPoint x: 634, endPoint y: 234, distance: 31.0
click at [634, 234] on div "1.07 B Avg. Daily Views" at bounding box center [625, 240] width 61 height 15
copy span "1.07 B"
click at [599, 141] on span "Activate" at bounding box center [610, 144] width 27 height 13
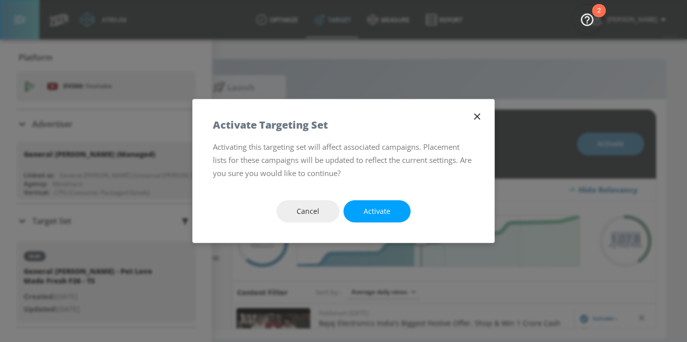
scroll to position [0, 162]
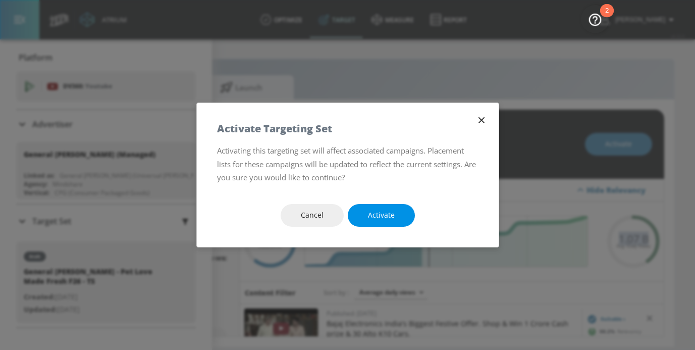
click at [384, 212] on span "Activate" at bounding box center [381, 215] width 27 height 13
